Goal: Task Accomplishment & Management: Use online tool/utility

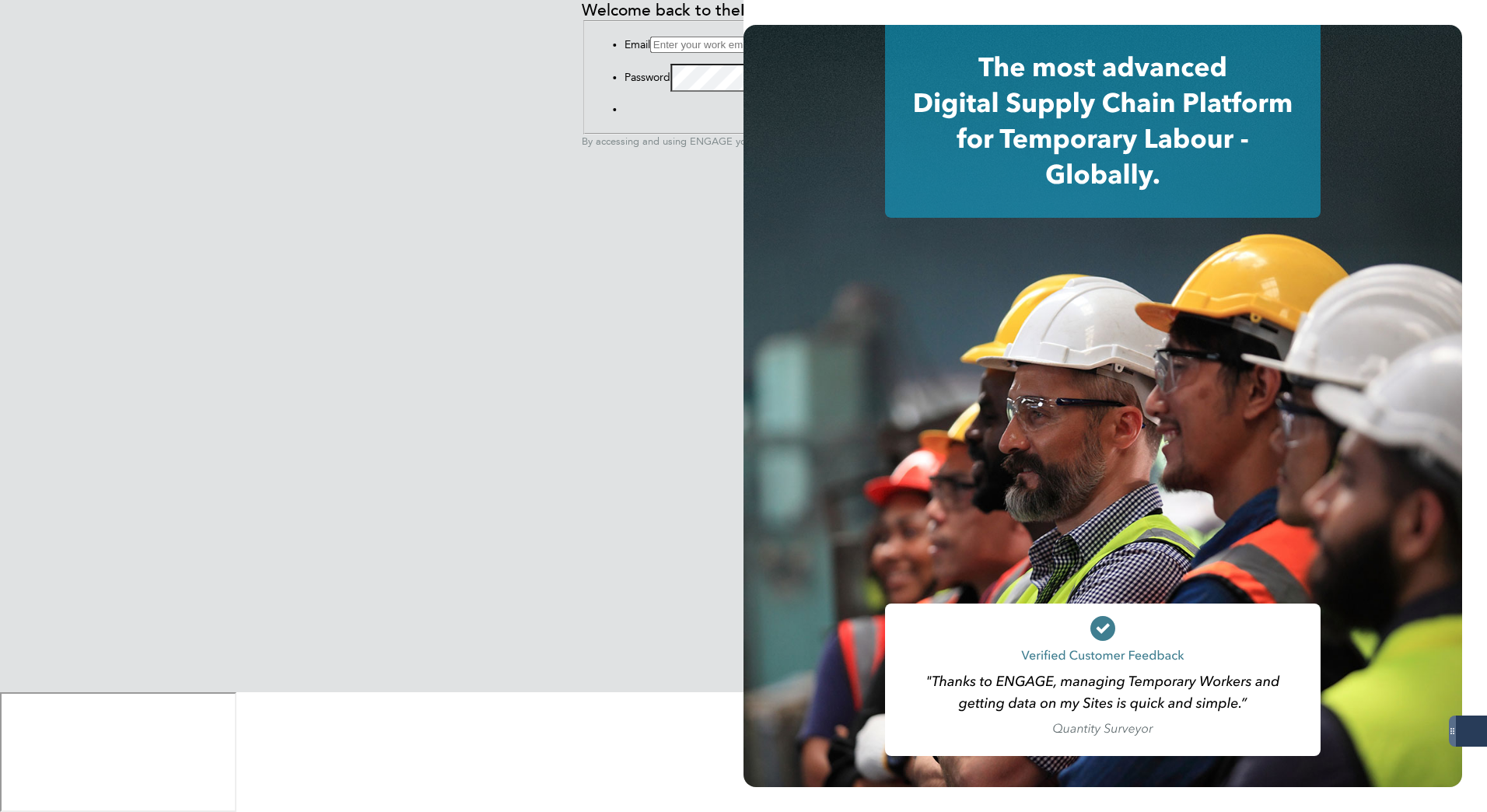
type input "[PERSON_NAME][EMAIL_ADDRESS][DOMAIN_NAME]"
click at [624, 112] on button "Sign In" at bounding box center [624, 112] width 0 height 0
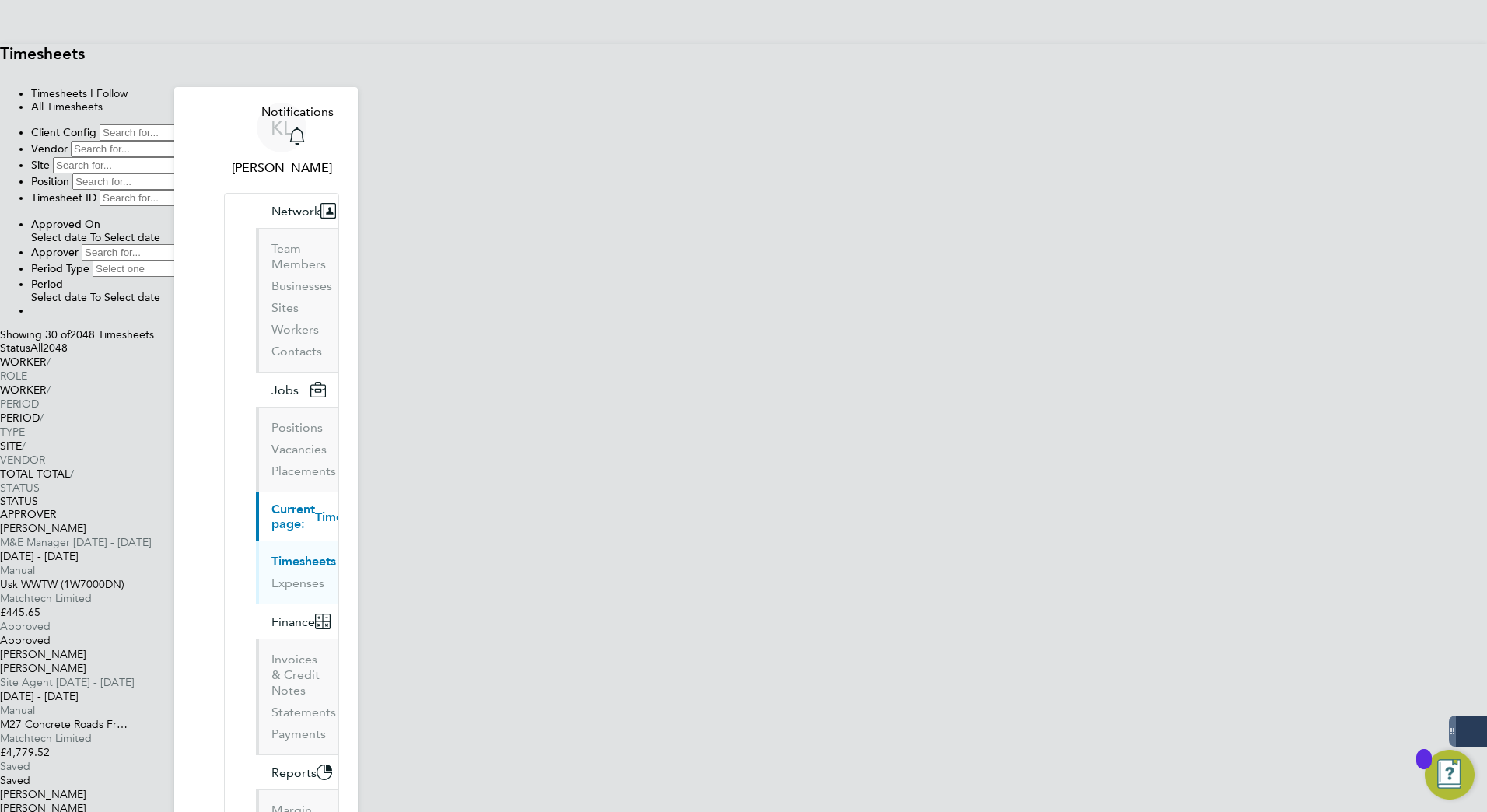
click at [271, 554] on link "Timesheets" at bounding box center [303, 561] width 64 height 15
click at [805, 113] on li "All Timesheets" at bounding box center [758, 106] width 1455 height 13
click at [806, 113] on li "All Timesheets" at bounding box center [758, 106] width 1455 height 13
click at [0, 341] on icon at bounding box center [0, 341] width 0 height 0
